Goal: Information Seeking & Learning: Learn about a topic

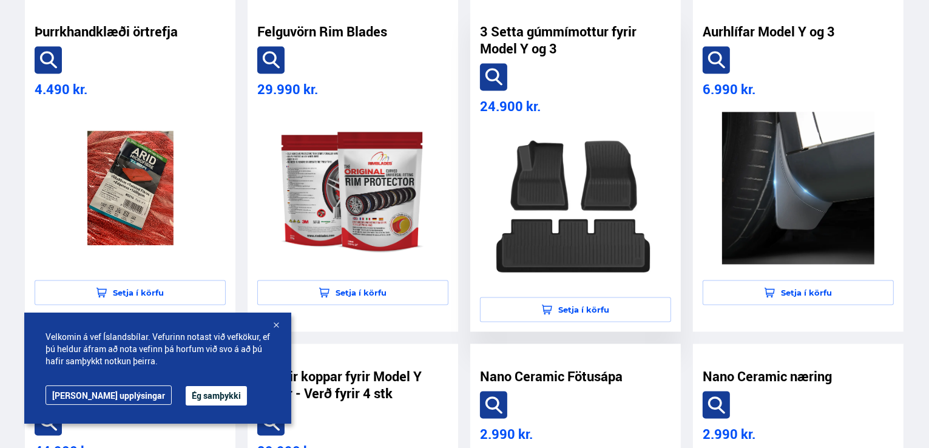
scroll to position [2375, 0]
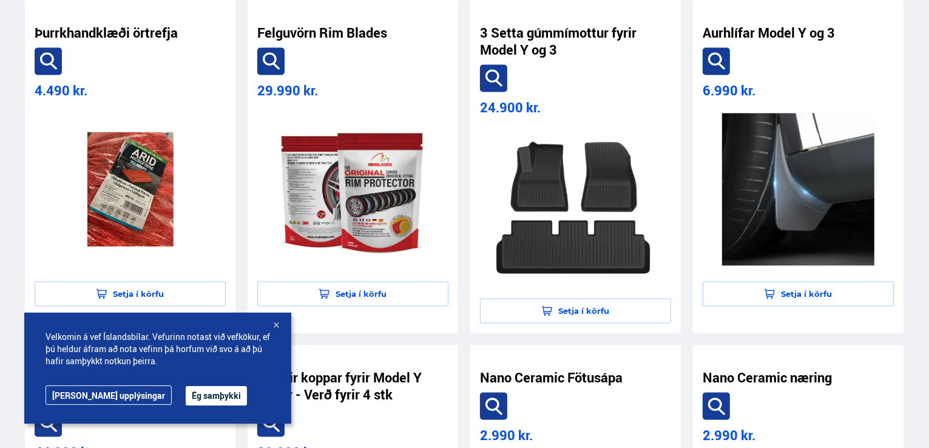
click at [275, 324] on div at bounding box center [276, 326] width 12 height 12
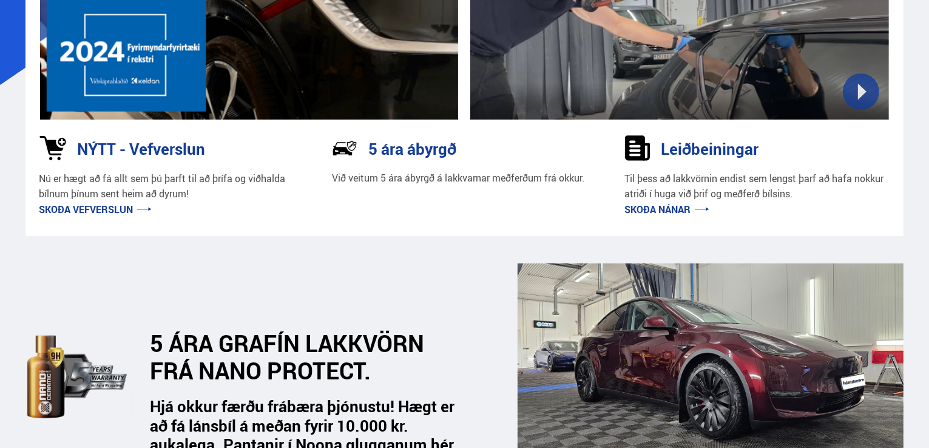
scroll to position [0, 0]
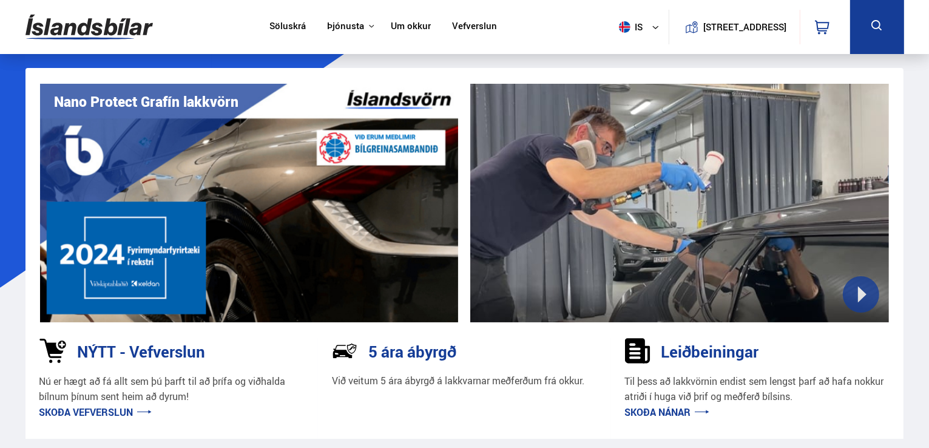
click at [823, 30] on icon at bounding box center [822, 27] width 15 height 15
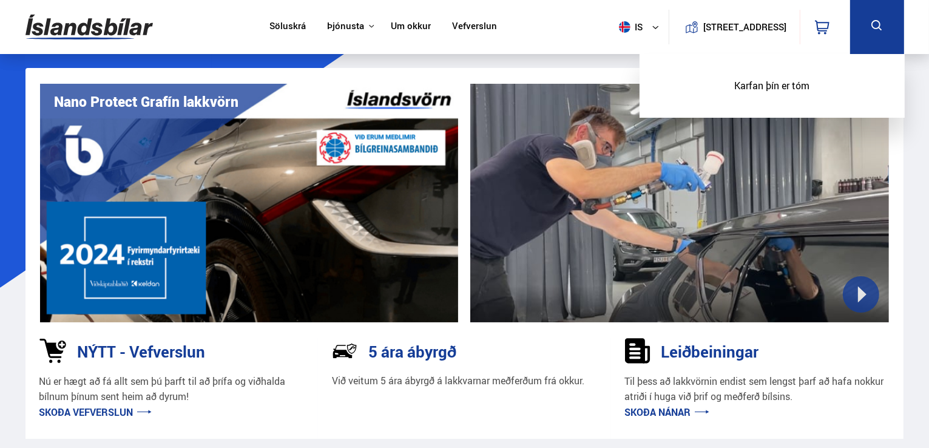
click at [469, 23] on link "Vefverslun" at bounding box center [474, 27] width 45 height 13
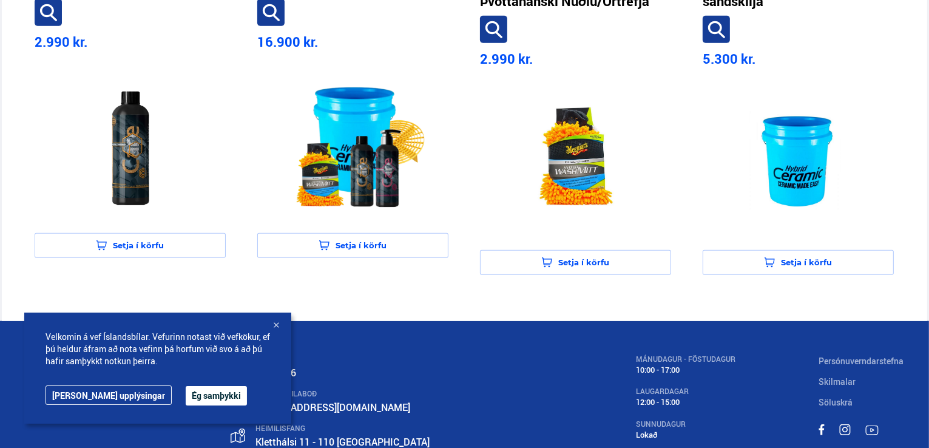
scroll to position [1166, 0]
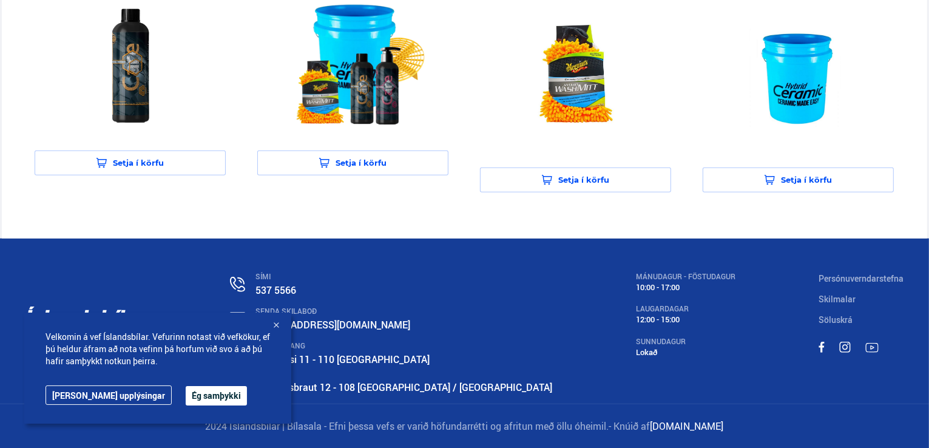
click at [276, 324] on div at bounding box center [276, 326] width 12 height 12
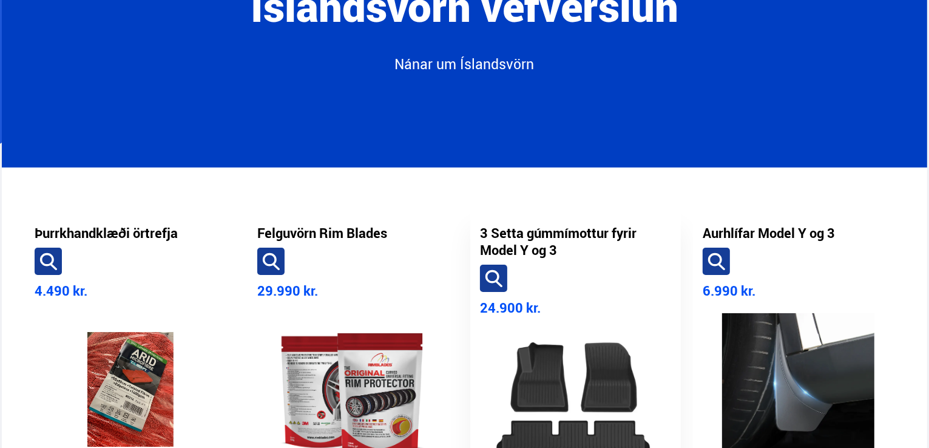
scroll to position [0, 0]
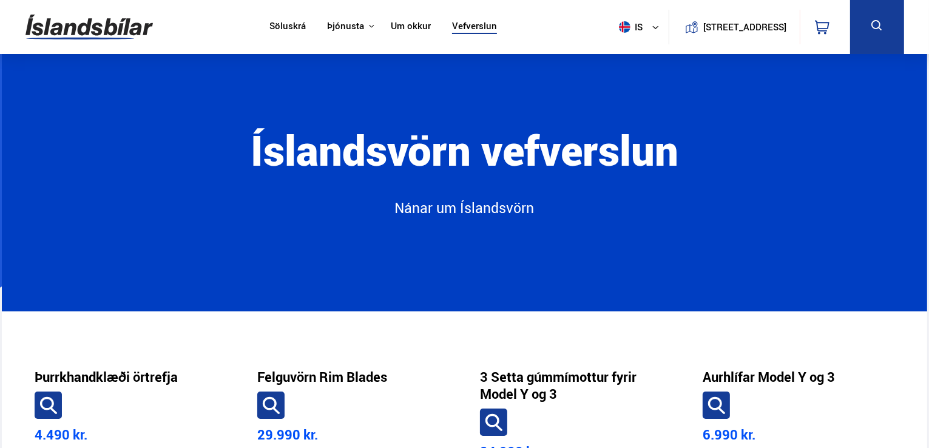
click at [510, 208] on link "Nánar um Íslandsvörn" at bounding box center [465, 214] width 528 height 30
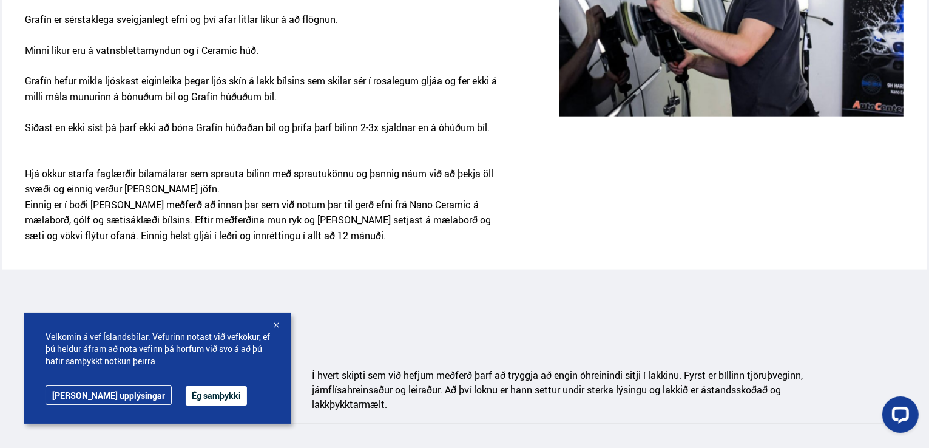
scroll to position [1373, 0]
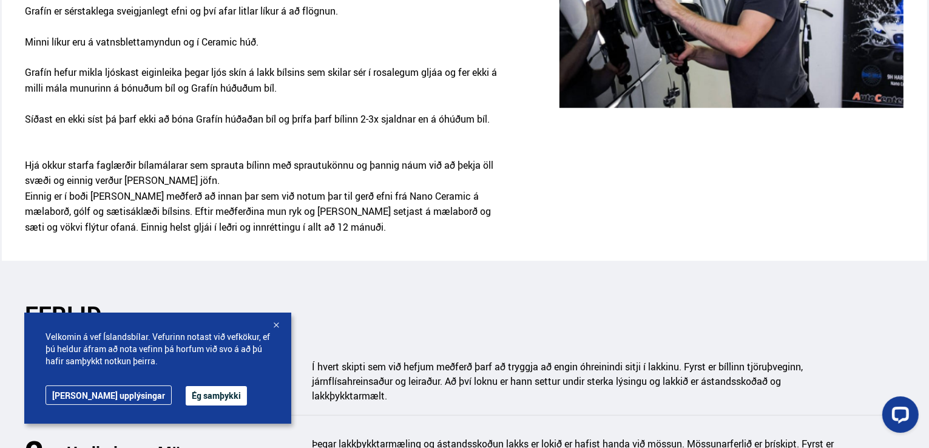
click at [276, 324] on div at bounding box center [276, 326] width 12 height 12
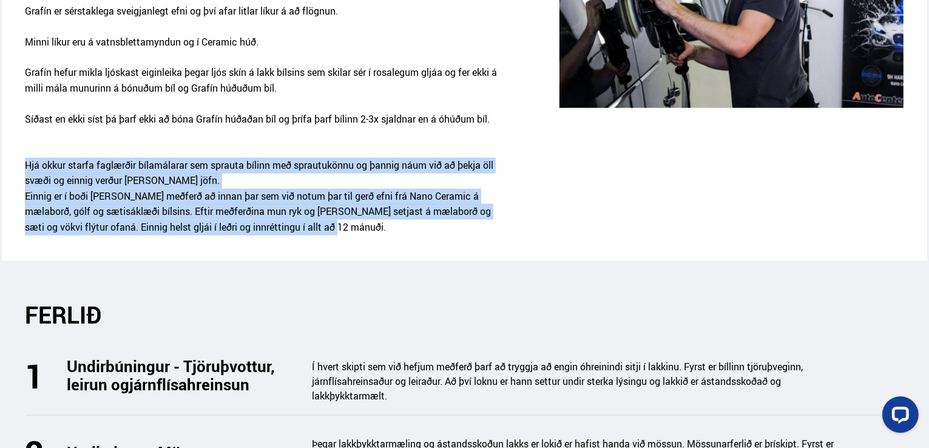
drag, startPoint x: 24, startPoint y: 170, endPoint x: 303, endPoint y: 234, distance: 285.8
click at [303, 234] on div "Kostir við að setja NCP Grafín lakkvörn á bílinn þinn Nano Graphene 9H+ er næst…" at bounding box center [464, 46] width 898 height 410
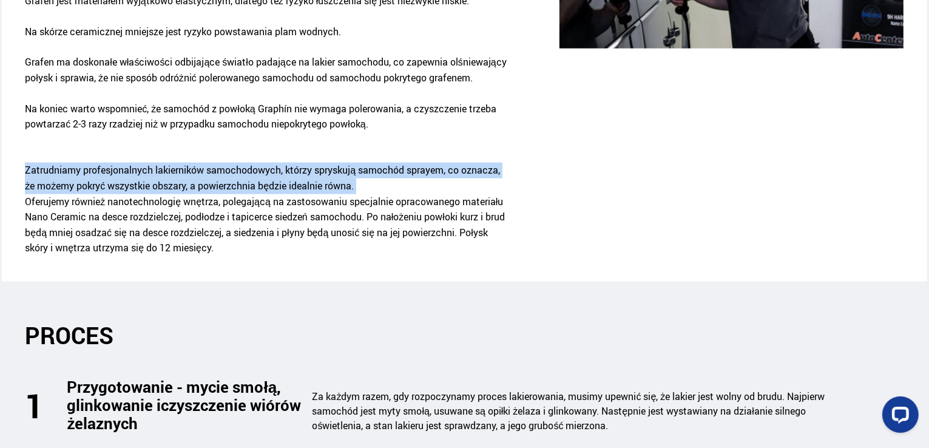
scroll to position [1540, 0]
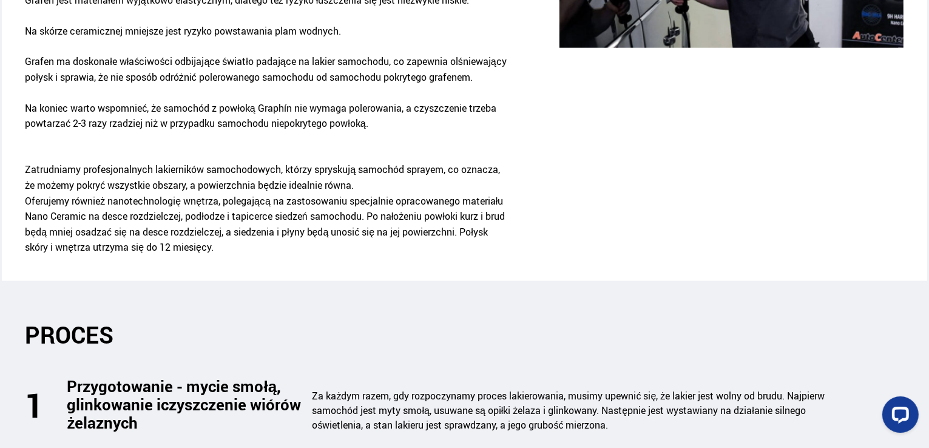
click at [706, 244] on div at bounding box center [729, 26] width 349 height 490
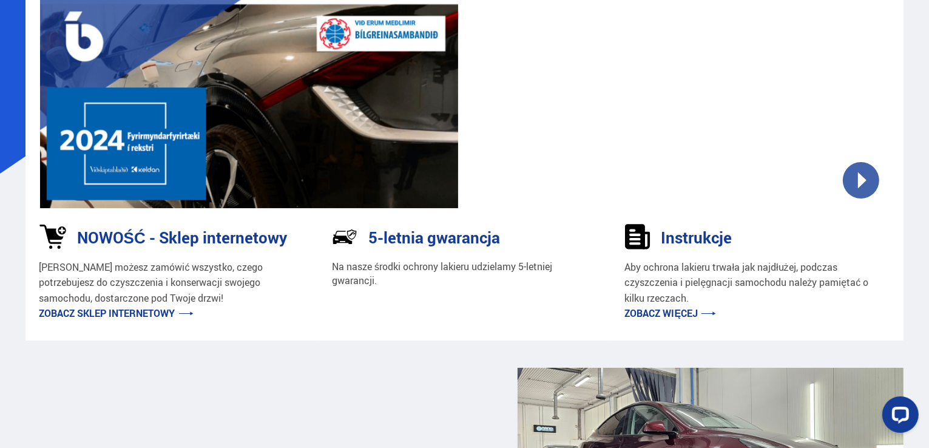
scroll to position [0, 0]
